Goal: Task Accomplishment & Management: Manage account settings

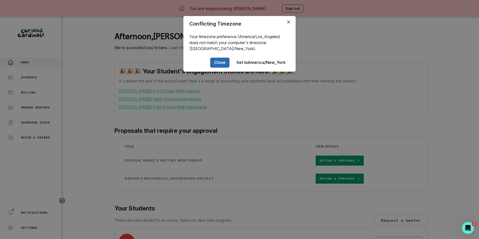
click at [220, 62] on button "Close" at bounding box center [219, 63] width 19 height 10
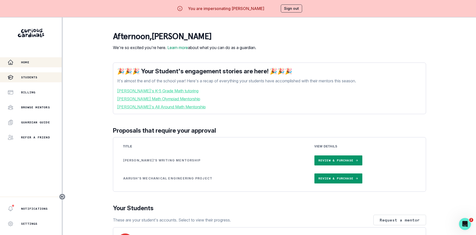
click at [38, 77] on p "Students" at bounding box center [29, 77] width 17 height 4
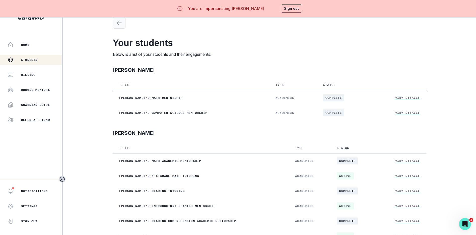
click at [122, 21] on icon "button" at bounding box center [119, 23] width 6 height 6
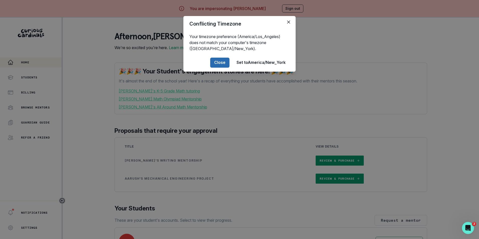
click at [220, 64] on button "Close" at bounding box center [219, 63] width 19 height 10
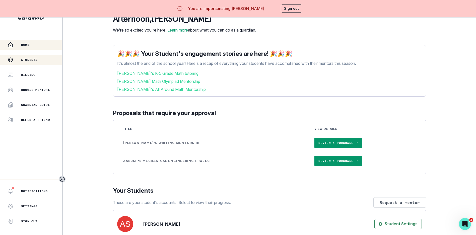
click at [34, 58] on p "Students" at bounding box center [29, 60] width 17 height 4
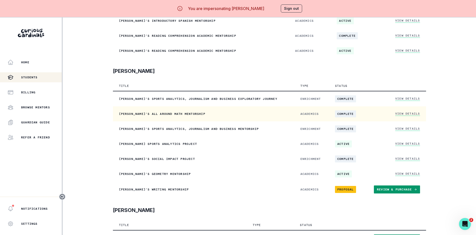
scroll to position [21, 0]
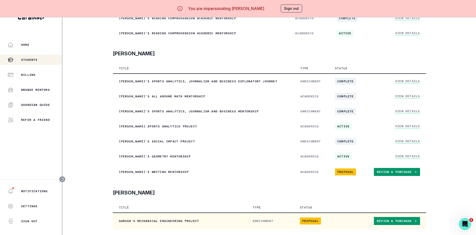
click at [409, 221] on link "Review & Purchase" at bounding box center [397, 221] width 46 height 8
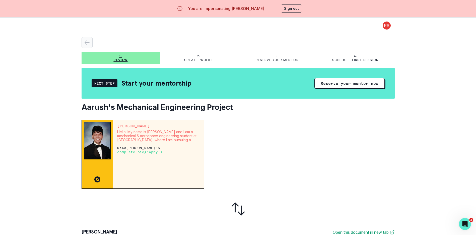
click at [89, 43] on icon "button" at bounding box center [87, 43] width 6 height 6
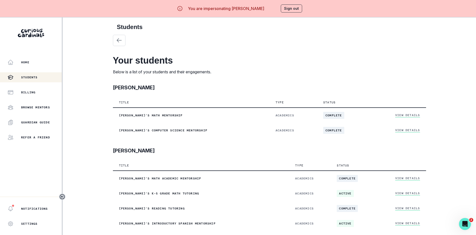
click at [40, 65] on div "Home" at bounding box center [35, 62] width 54 height 6
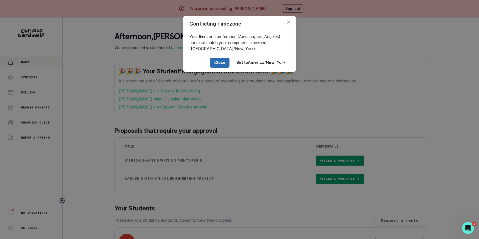
click at [220, 63] on button "Close" at bounding box center [219, 63] width 19 height 10
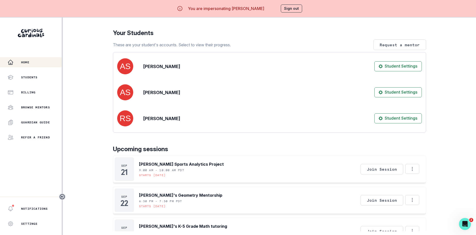
scroll to position [150, 0]
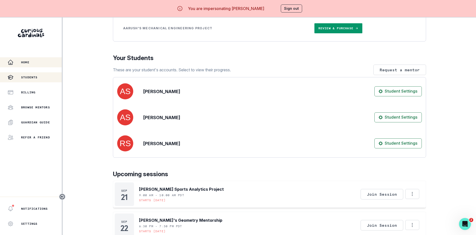
click at [37, 76] on p "Students" at bounding box center [29, 77] width 17 height 4
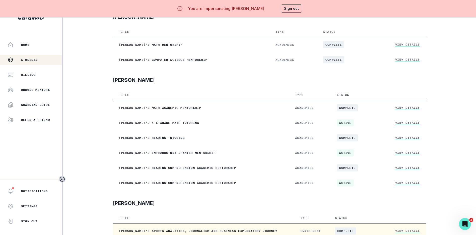
scroll to position [53, 0]
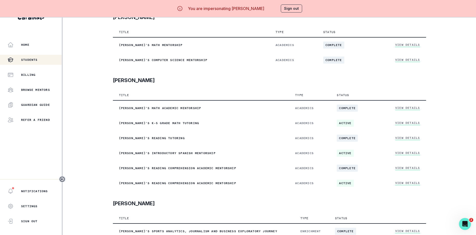
drag, startPoint x: 262, startPoint y: 9, endPoint x: 229, endPoint y: 11, distance: 32.6
click at [229, 11] on p "You are impersonating [PERSON_NAME]" at bounding box center [226, 9] width 76 height 6
copy p "[PERSON_NAME]"
click at [297, 7] on button "Sign out" at bounding box center [291, 9] width 21 height 8
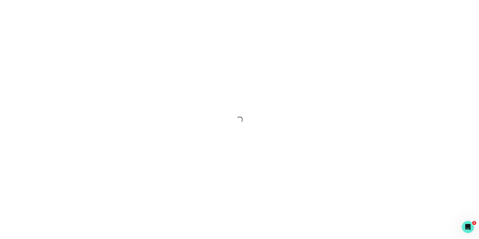
scroll to position [0, 0]
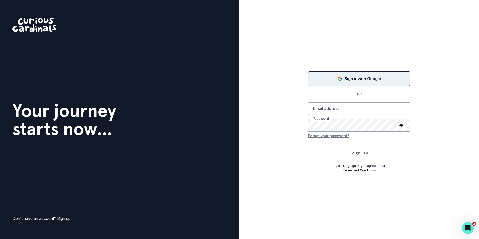
click at [352, 76] on p "Sign in with Google" at bounding box center [363, 79] width 36 height 6
